Goal: Find contact information: Find contact information

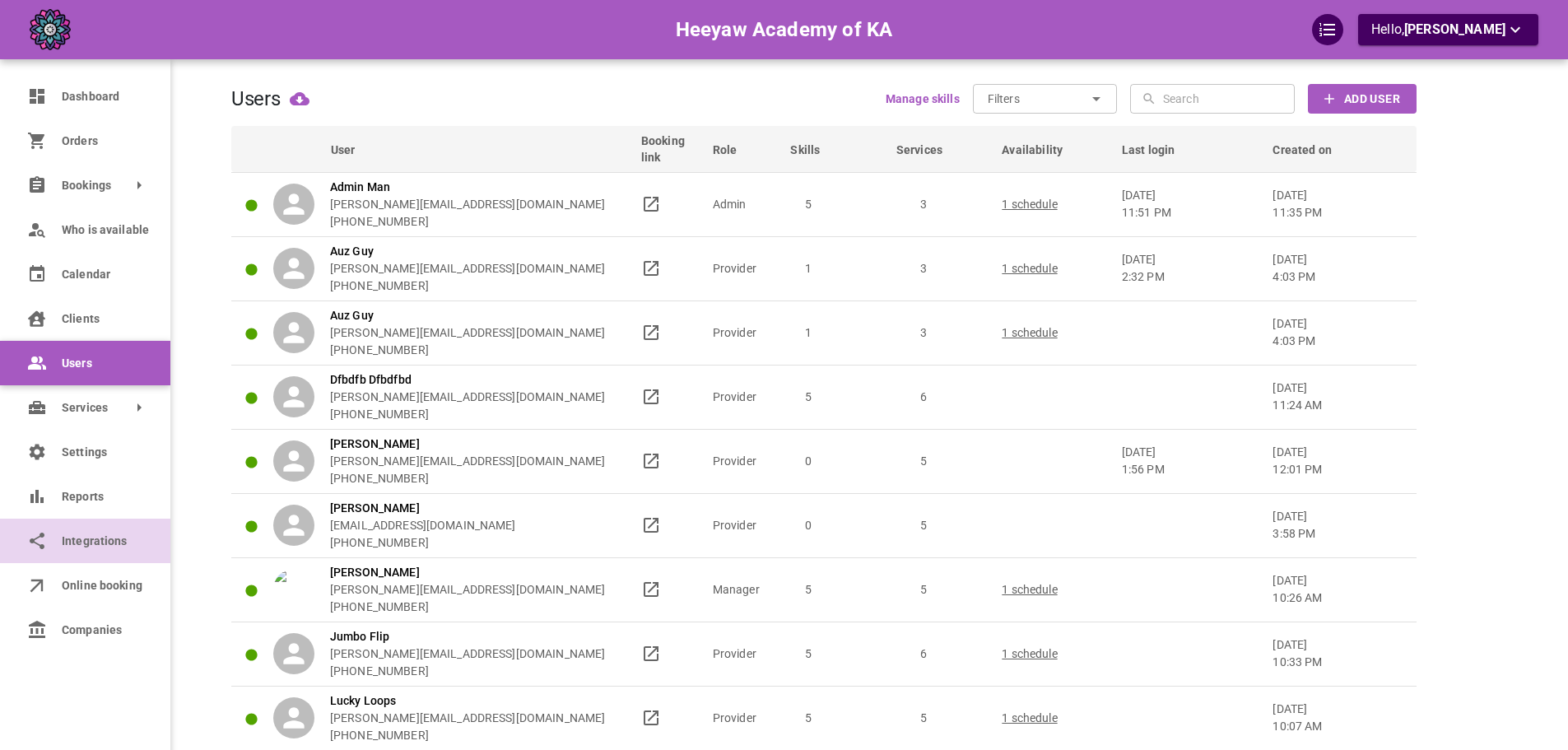
click at [50, 522] on link "Integrations" at bounding box center [85, 541] width 170 height 45
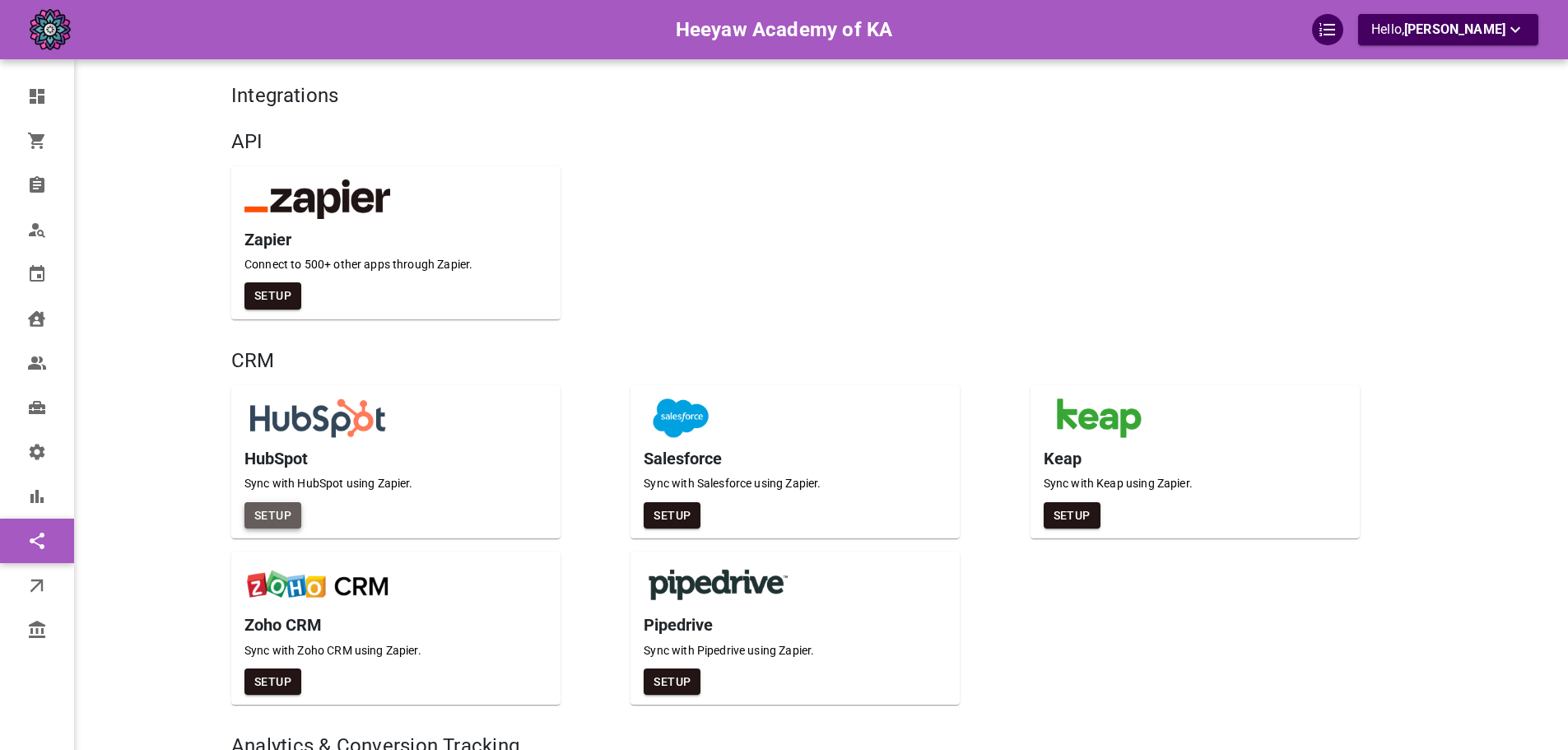
click at [260, 511] on button "Setup" at bounding box center [272, 516] width 57 height 27
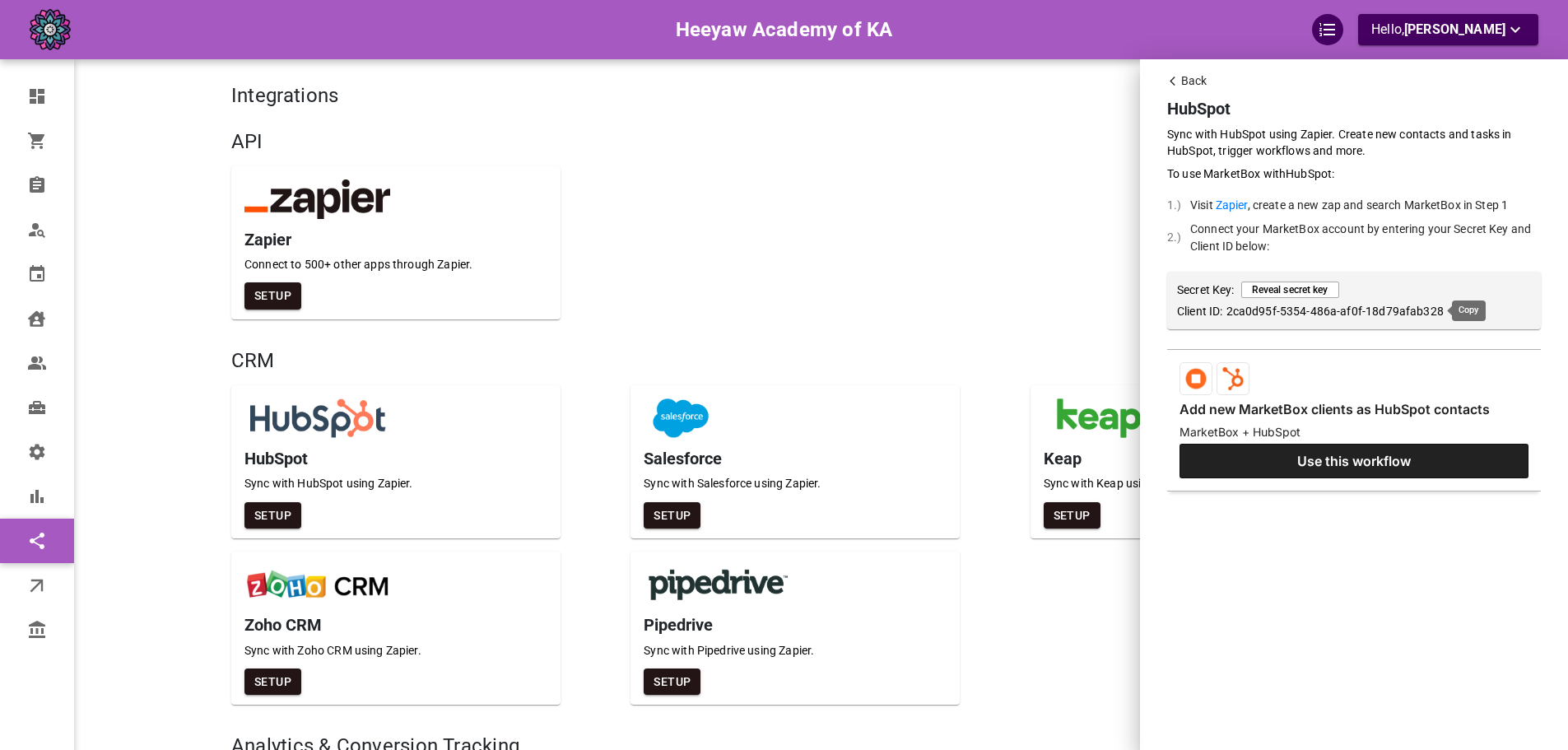
click at [1265, 305] on p "2ca0d95f-5354-486a-af0f-18d79afab328" at bounding box center [1335, 311] width 218 height 17
click at [24, 194] on div "Back HubSpot Sync with HubSpot using Zapier. Create new contacts and tasks in H…" at bounding box center [784, 375] width 1568 height 750
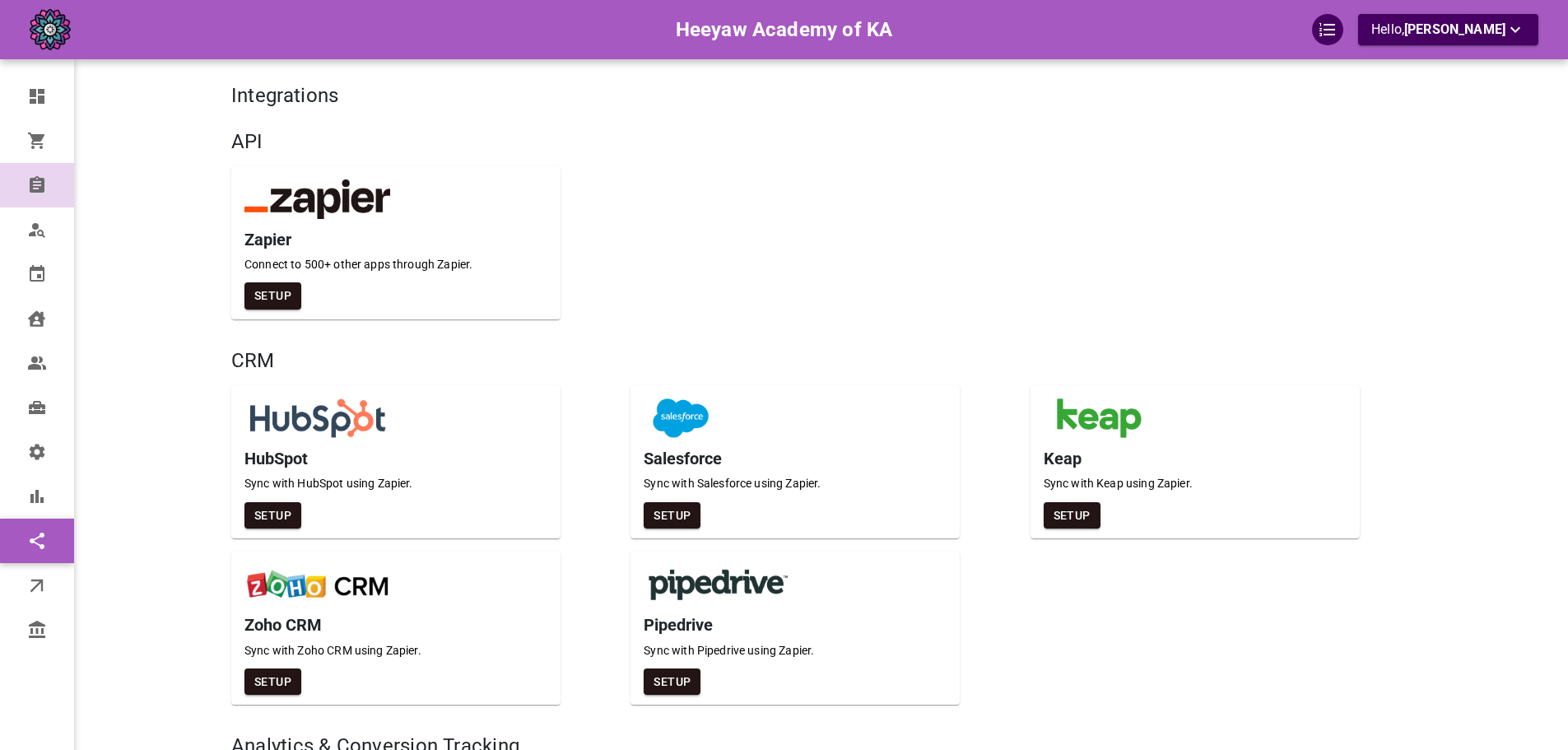
click at [36, 181] on icon at bounding box center [37, 185] width 15 height 17
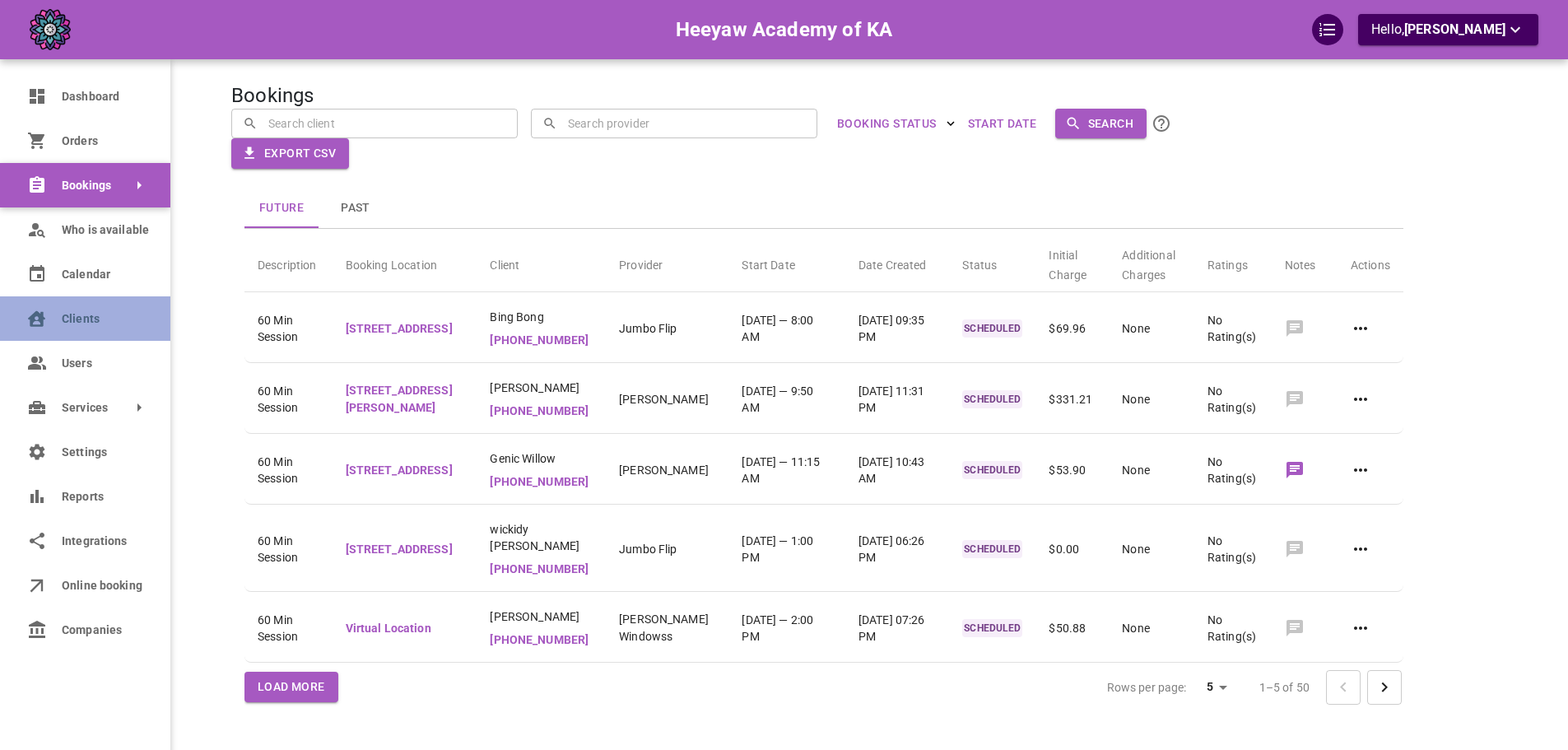
click at [46, 314] on icon at bounding box center [37, 318] width 20 height 20
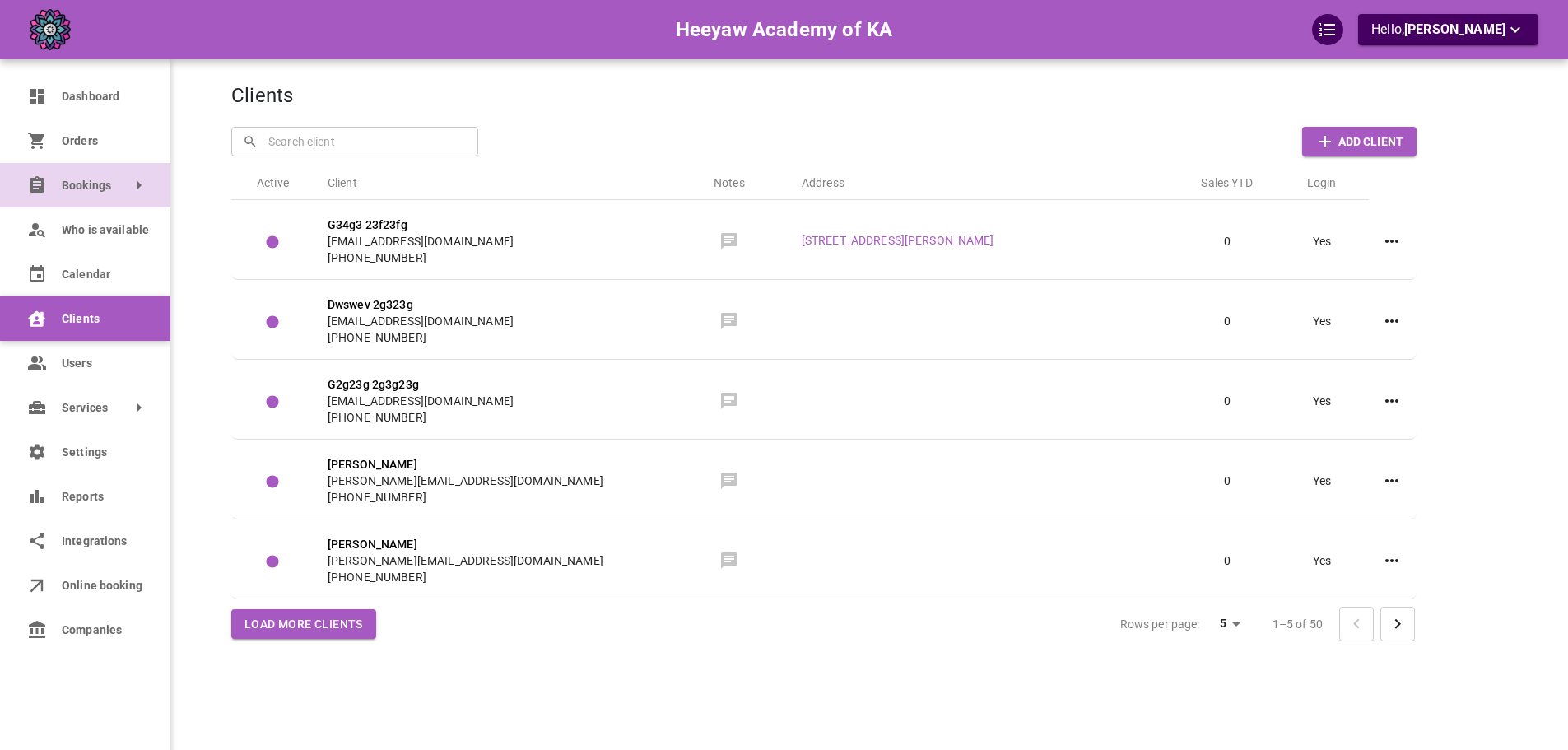
click at [62, 189] on span "Bookings" at bounding box center [62, 185] width 0 height 17
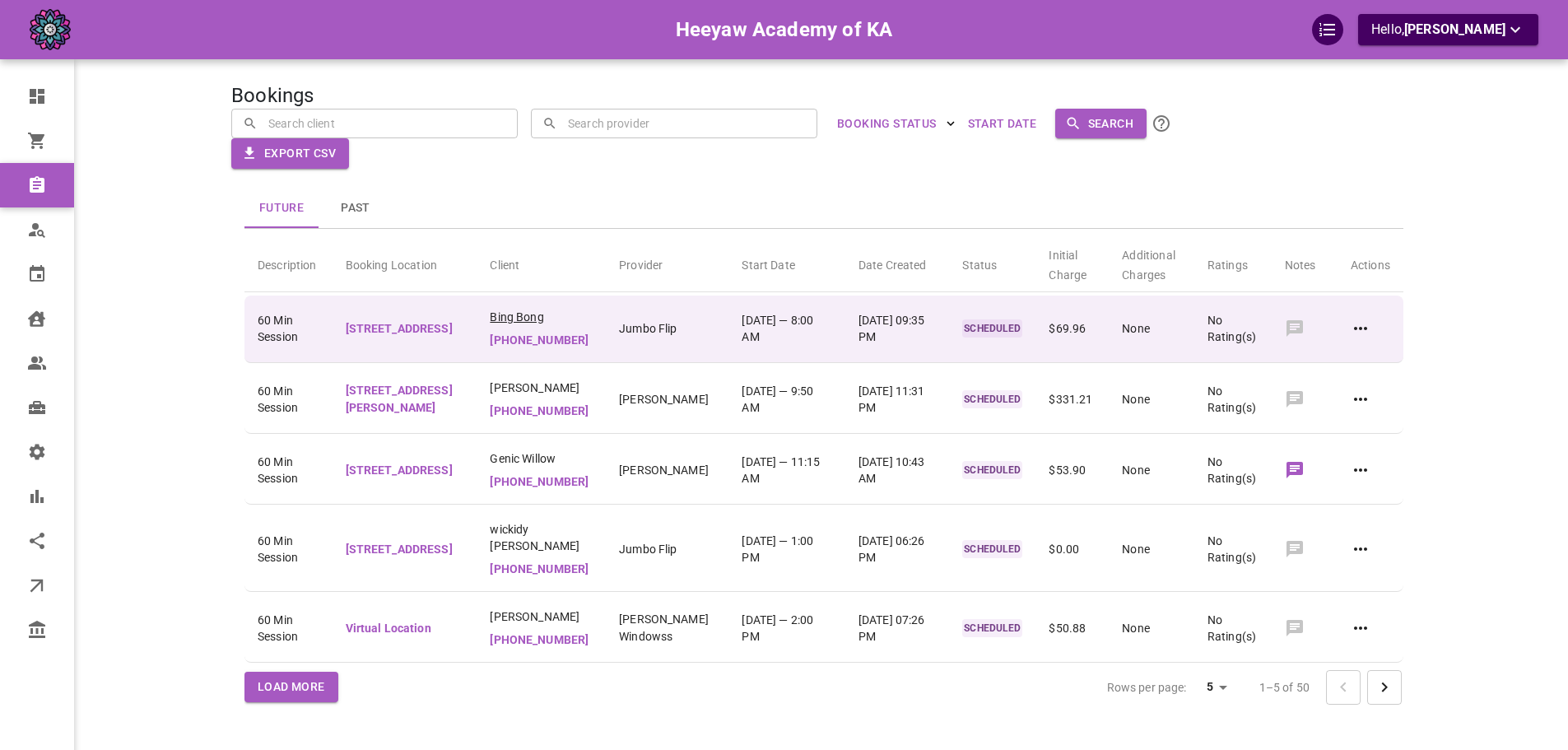
click at [539, 322] on span "Bing Bong" at bounding box center [541, 317] width 103 height 17
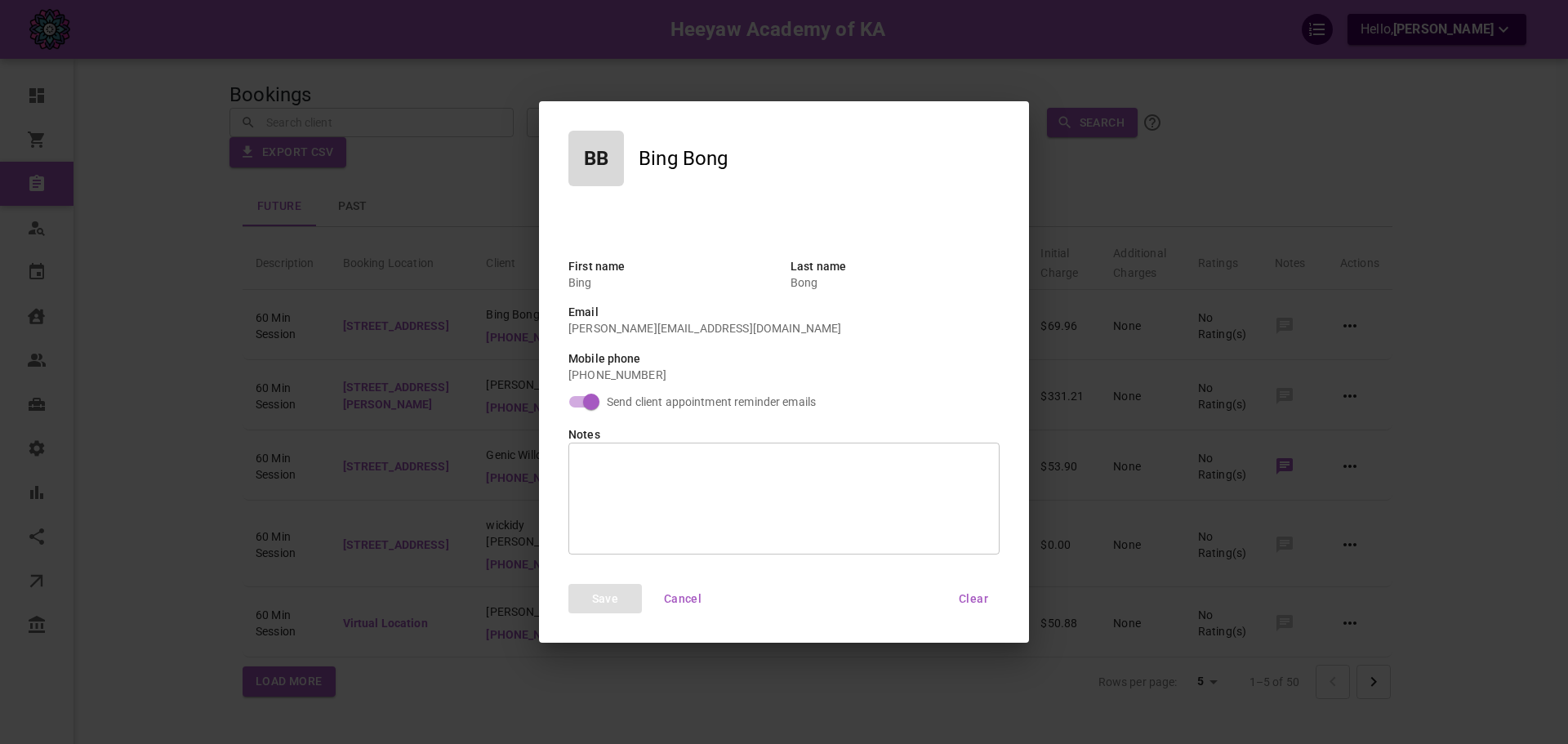
click at [621, 328] on p "[PERSON_NAME][EMAIL_ADDRESS][DOMAIN_NAME]" at bounding box center [783, 328] width 431 height 16
copy p "[PERSON_NAME][EMAIL_ADDRESS][DOMAIN_NAME]"
click at [406, 185] on div "BB Bing Bong First name [PERSON_NAME] Last name Bong Email [PERSON_NAME][EMAIL_…" at bounding box center [784, 372] width 1568 height 744
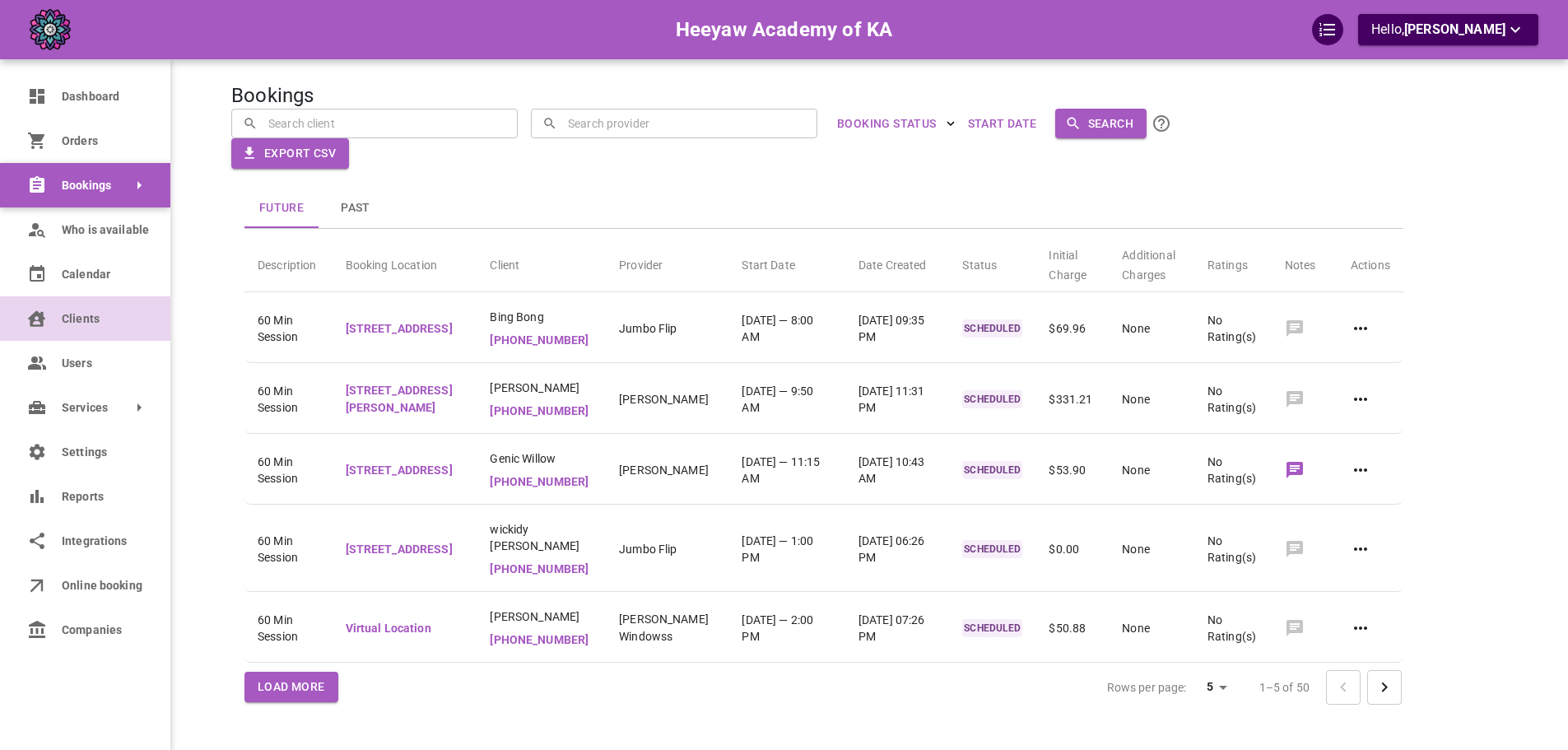
click at [49, 320] on link "Clients" at bounding box center [85, 319] width 170 height 45
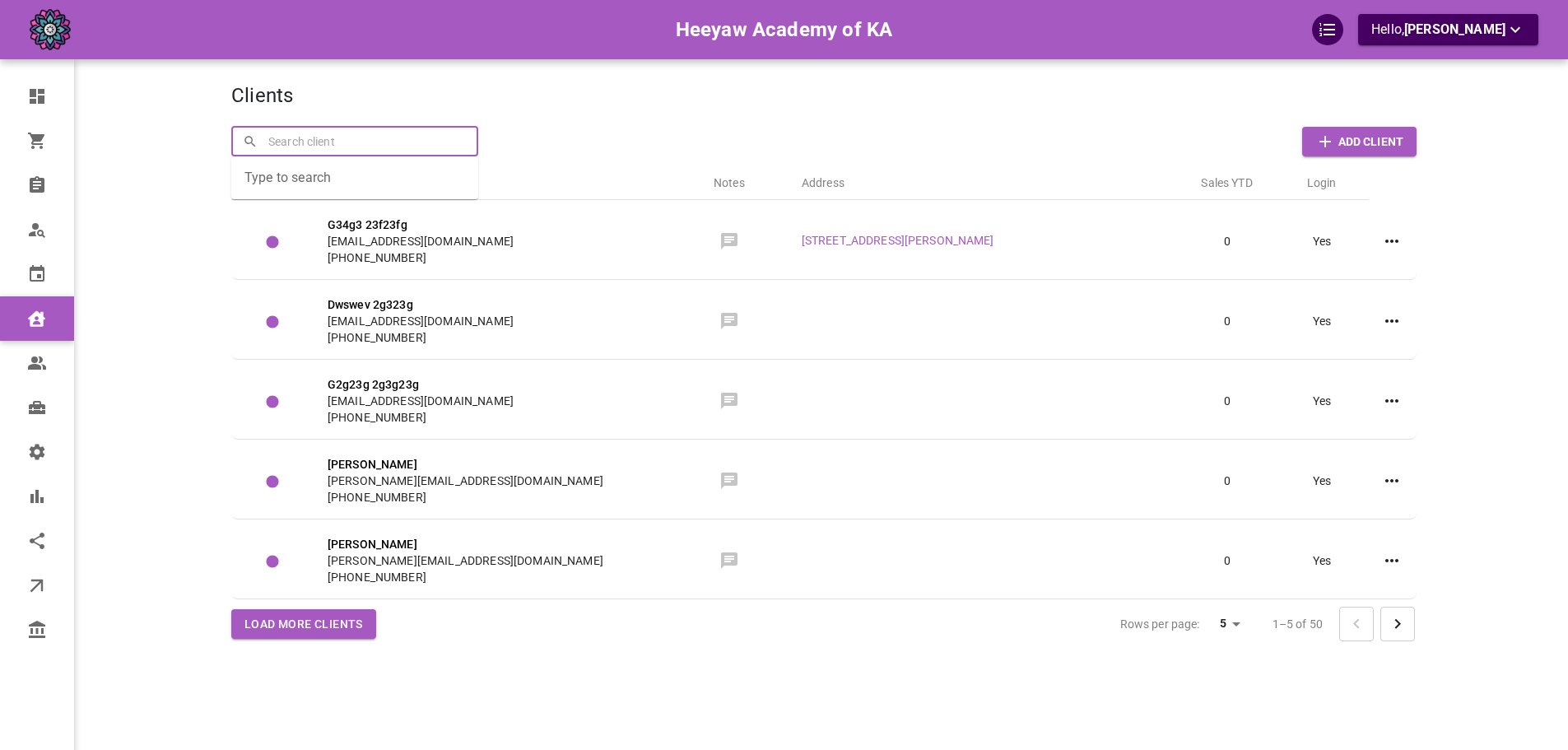
click at [383, 138] on input "text" at bounding box center [365, 141] width 203 height 29
click at [1337, 182] on th "Login" at bounding box center [1321, 180] width 94 height 41
click at [1398, 630] on icon "Go to next page" at bounding box center [1398, 624] width 20 height 20
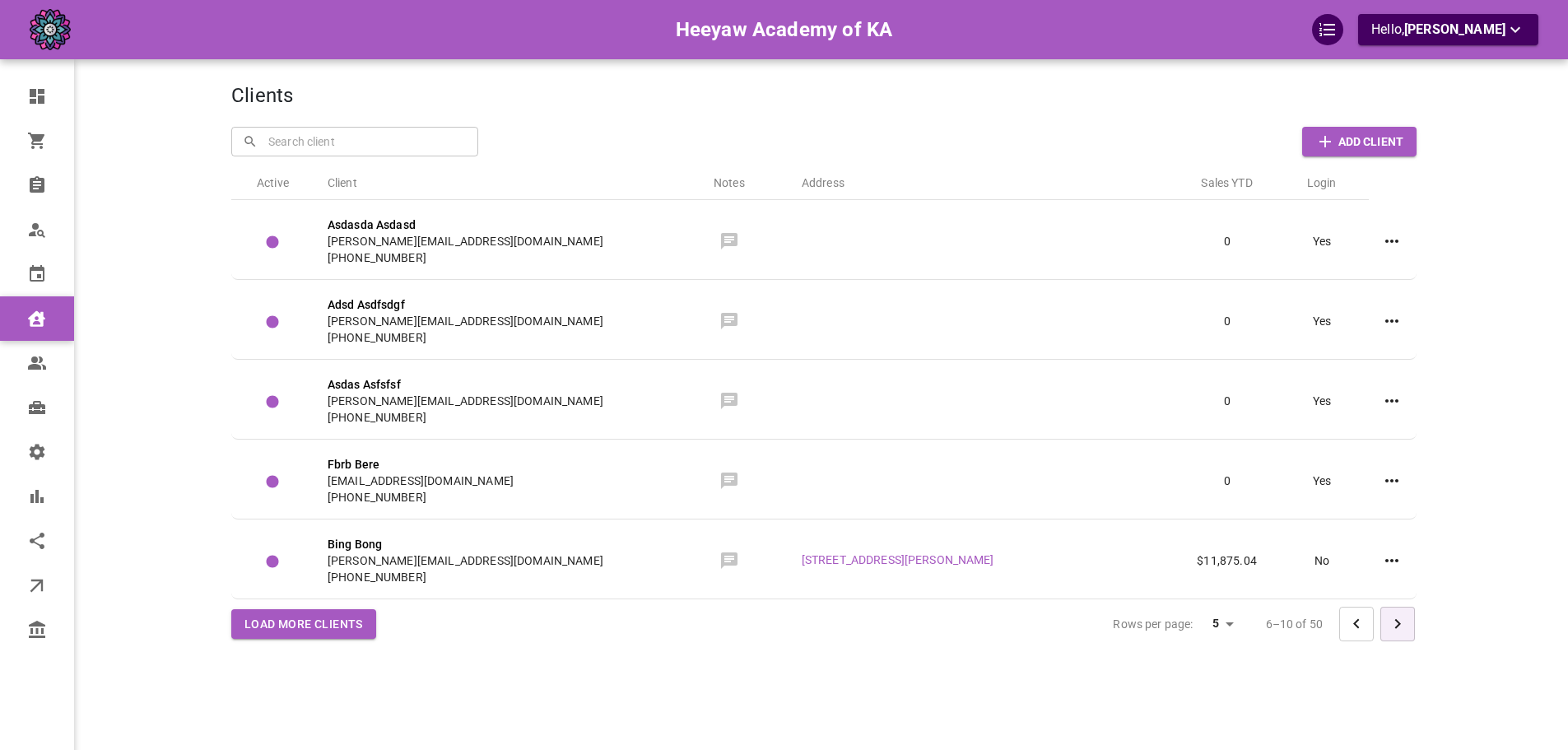
click at [1398, 630] on icon "Go to next page" at bounding box center [1398, 624] width 20 height 20
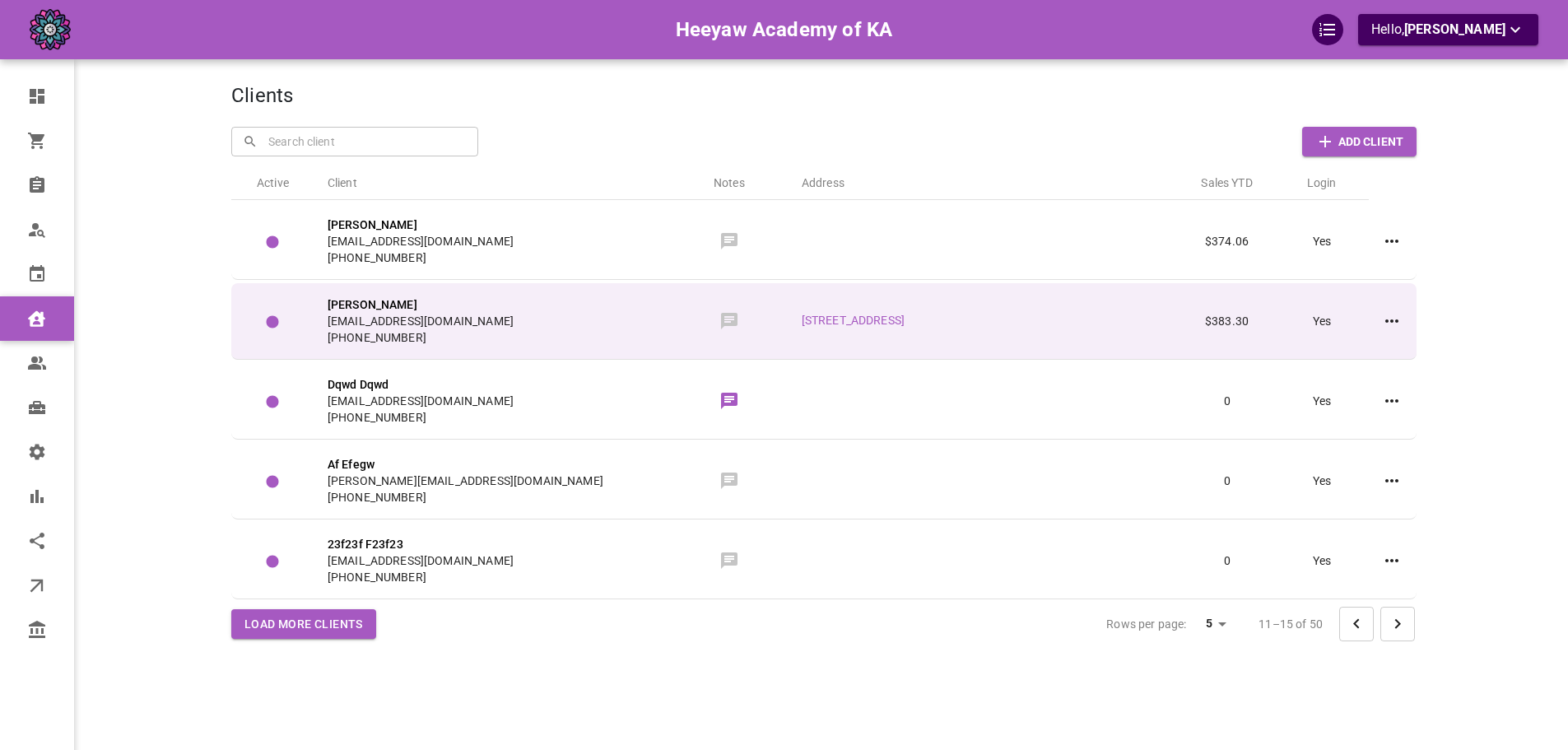
click at [478, 316] on span "[EMAIL_ADDRESS][DOMAIN_NAME]" at bounding box center [492, 321] width 329 height 17
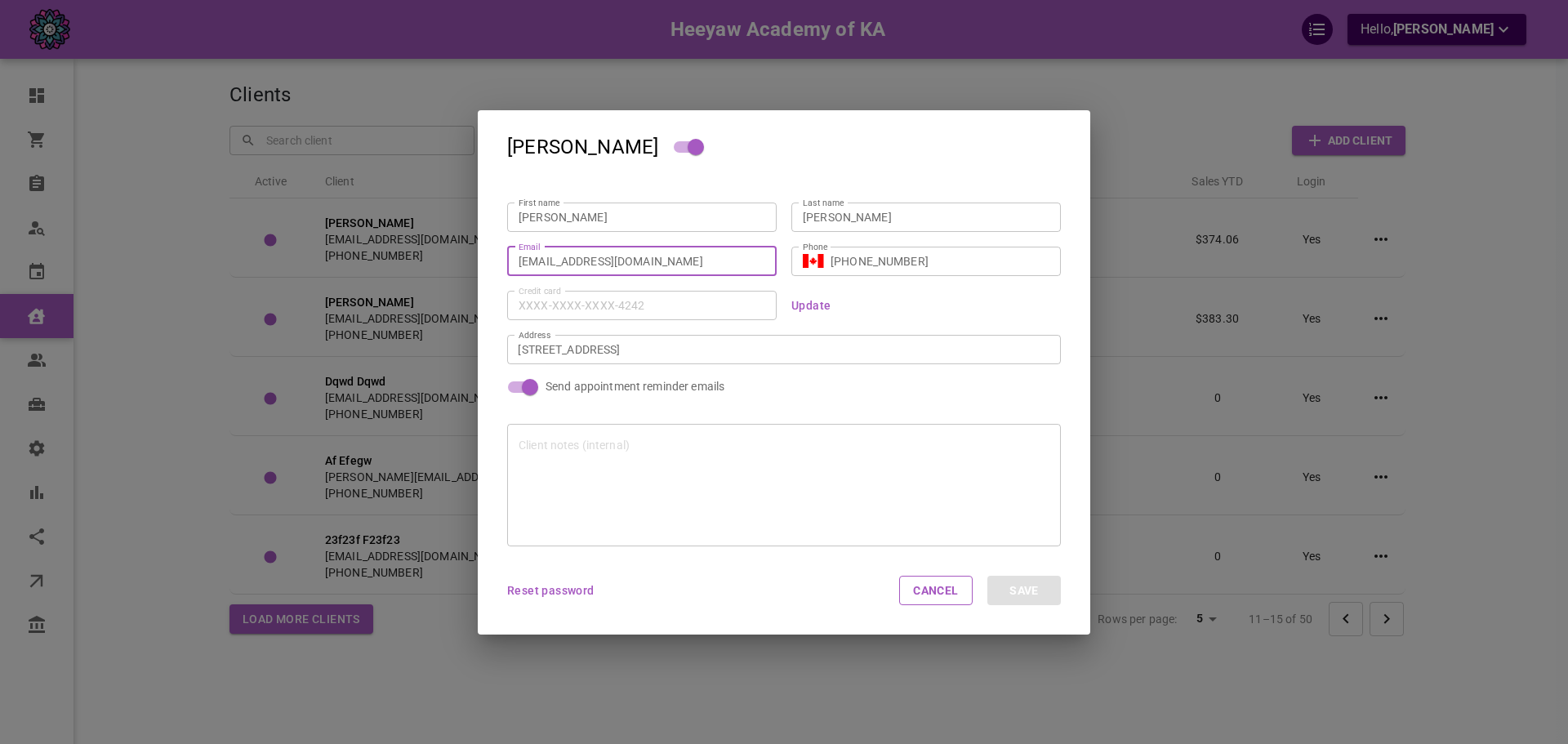
click at [585, 265] on input "[EMAIL_ADDRESS][DOMAIN_NAME]" at bounding box center [642, 260] width 246 height 16
